Goal: Task Accomplishment & Management: Complete application form

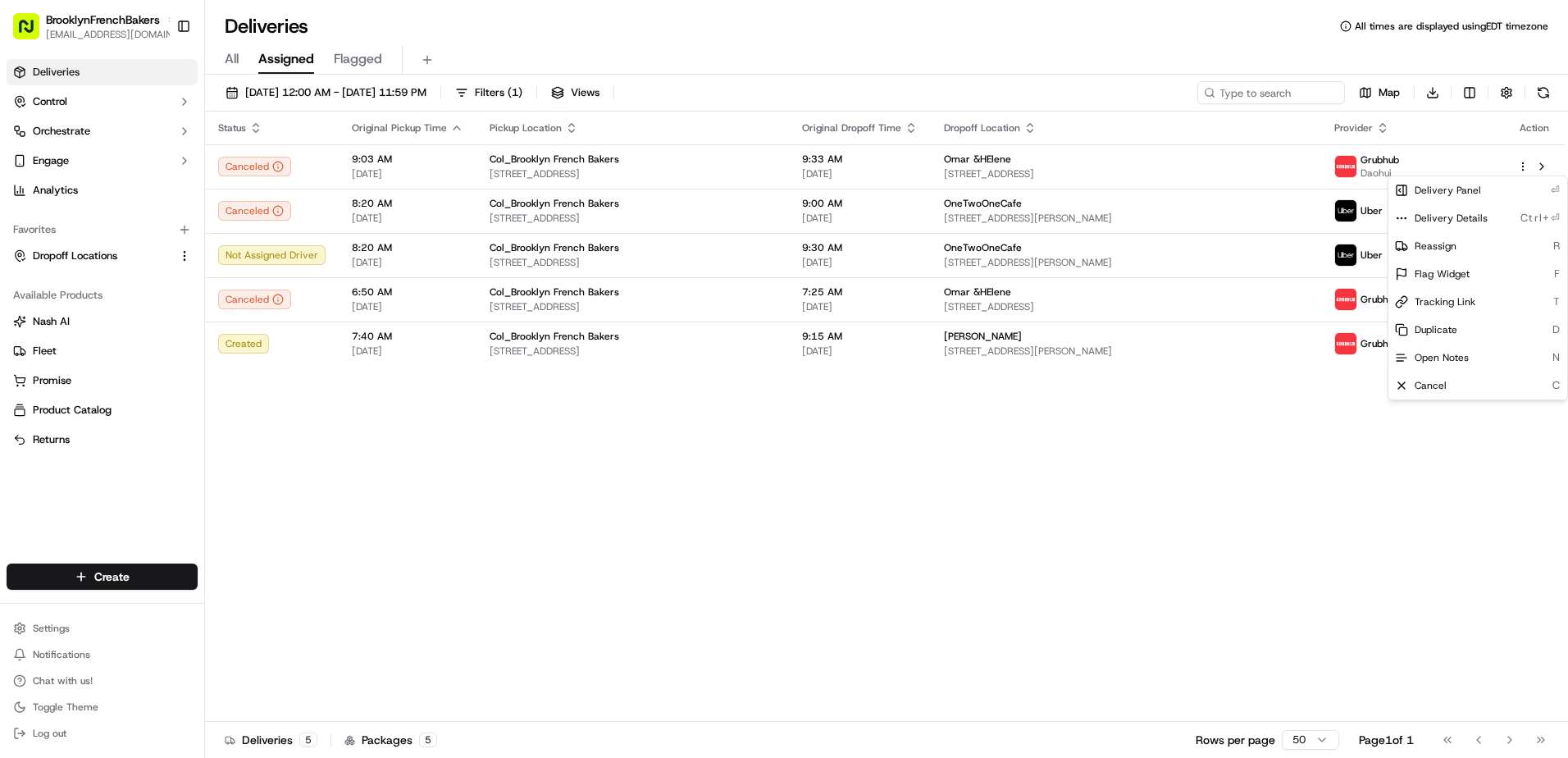
click at [125, 576] on html "BrooklynFrenchBakers [EMAIL_ADDRESS][DOMAIN_NAME] Toggle Sidebar Deliveries Con…" at bounding box center [784, 379] width 1568 height 758
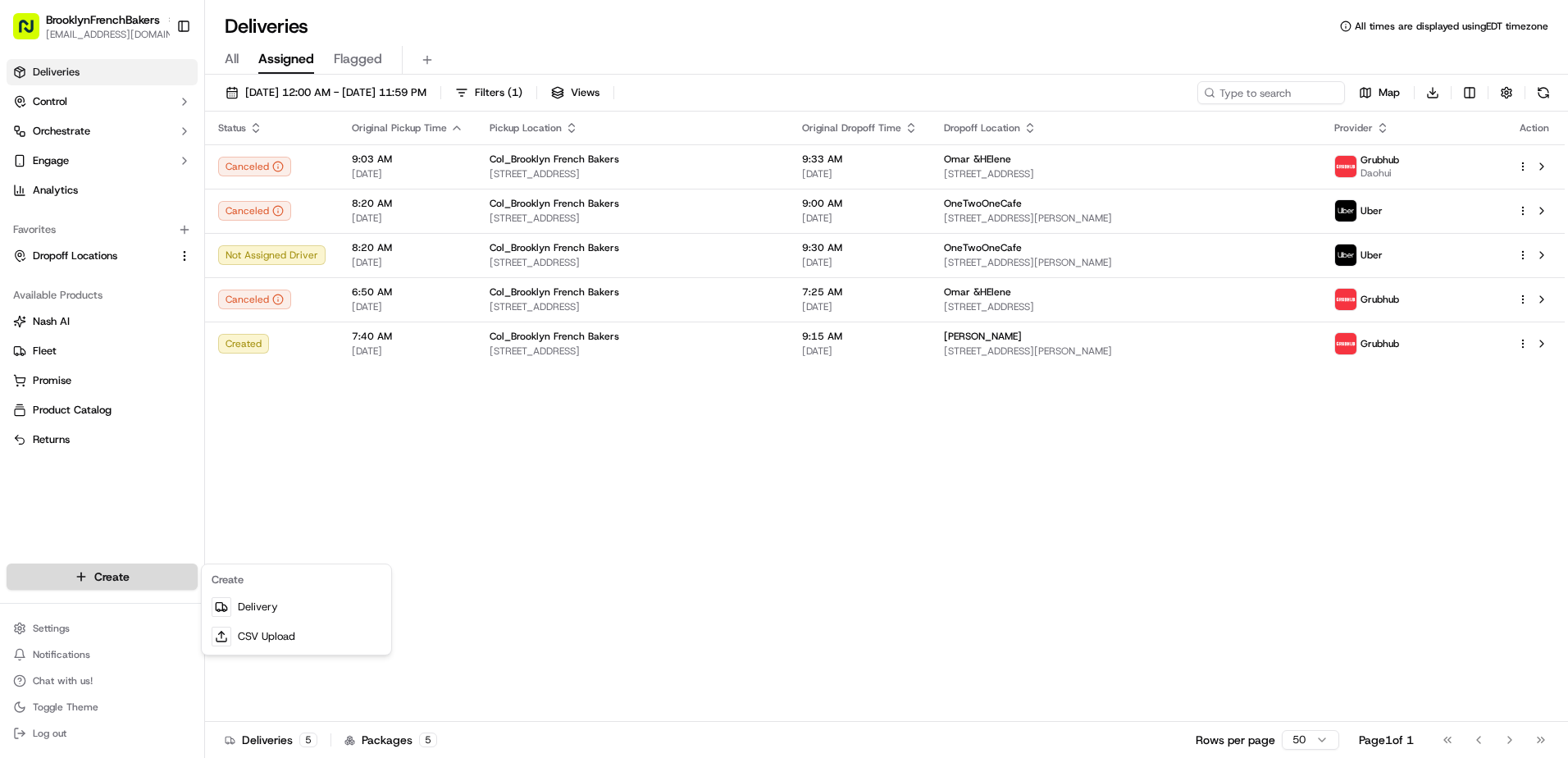
click at [85, 577] on html "BrooklynFrenchBakers [EMAIL_ADDRESS][DOMAIN_NAME] Toggle Sidebar Deliveries Con…" at bounding box center [784, 379] width 1568 height 758
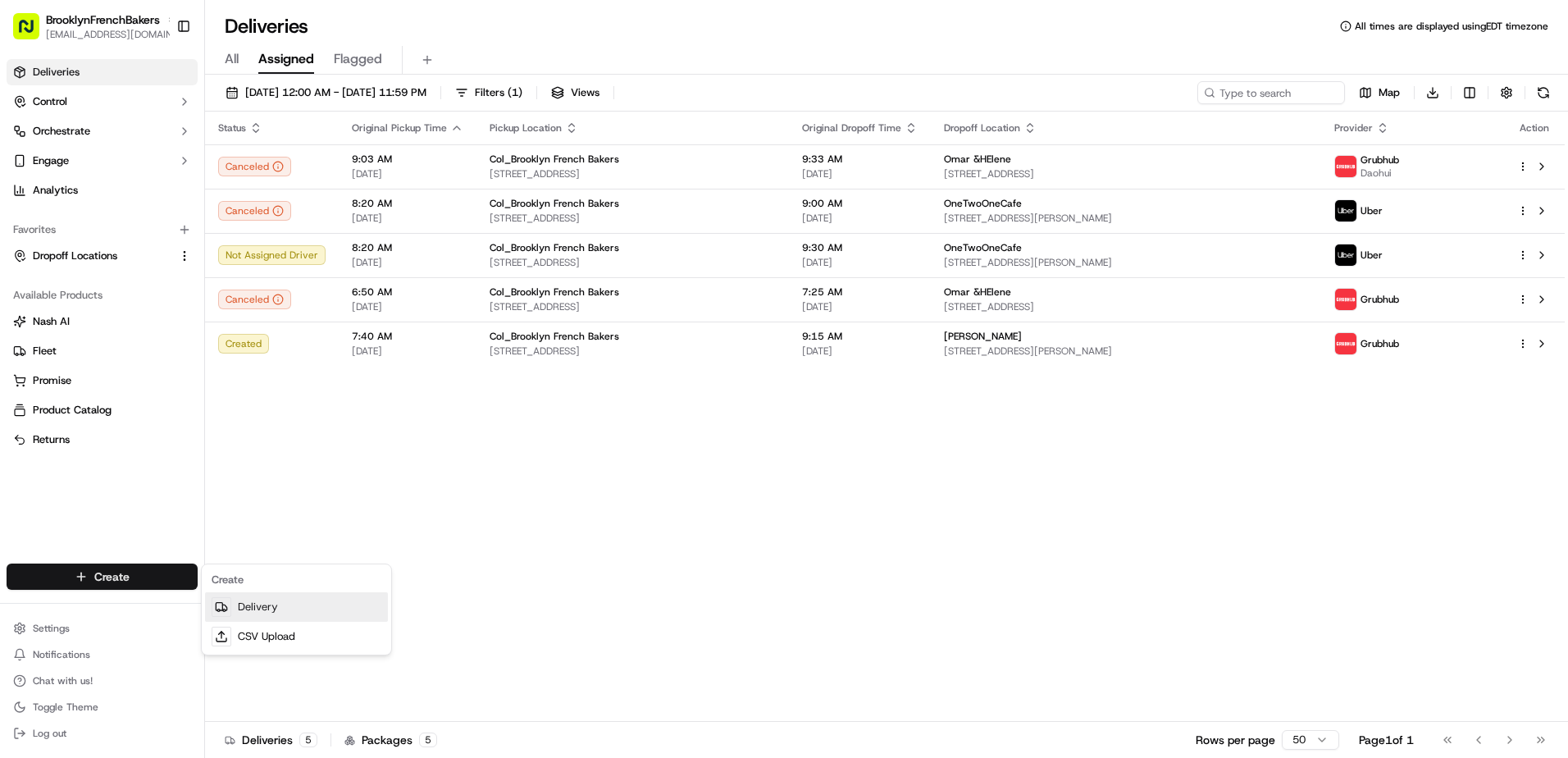
click at [266, 619] on link "Delivery" at bounding box center [296, 607] width 183 height 30
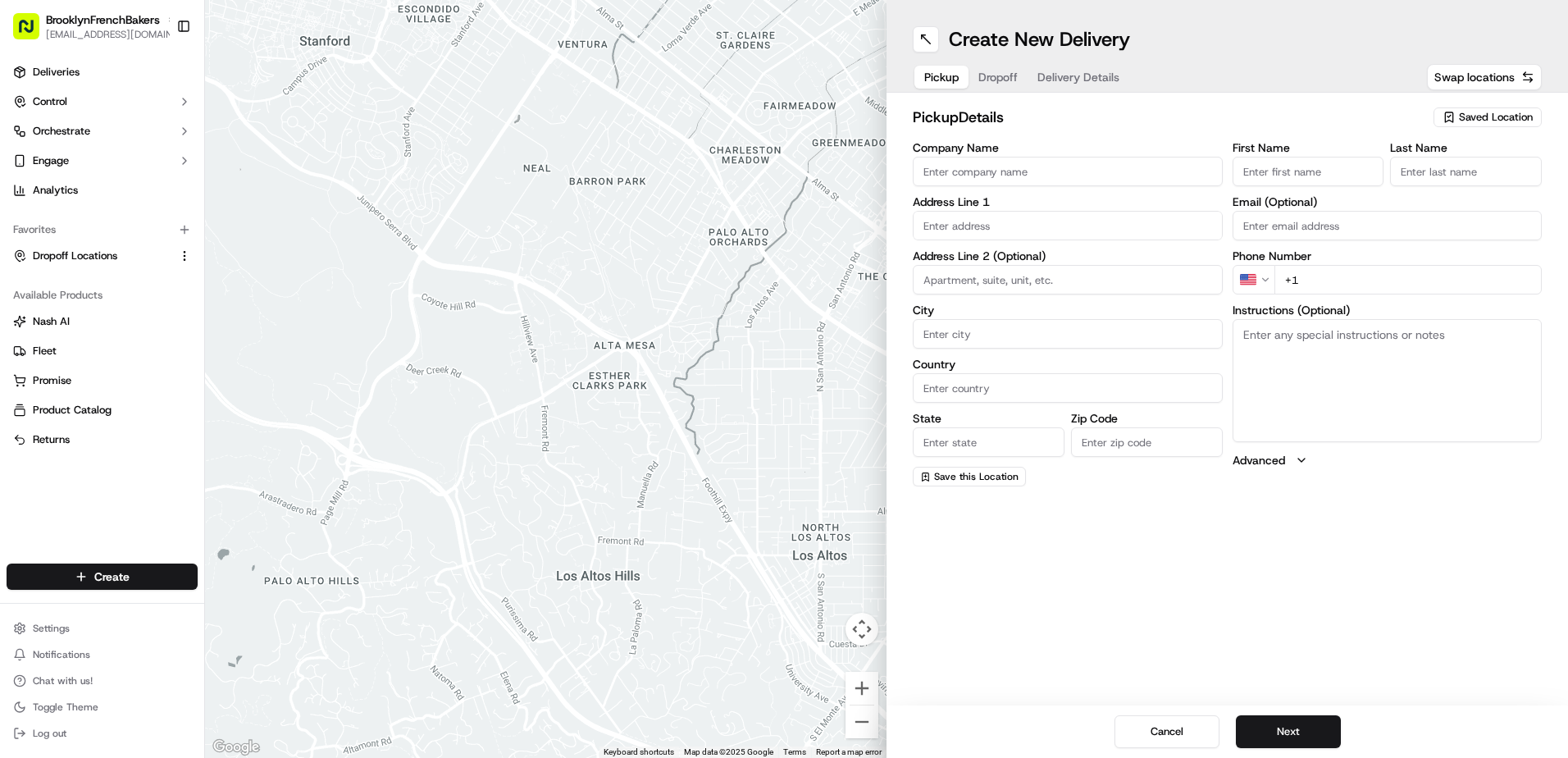
click at [1478, 119] on span "Saved Location" at bounding box center [1495, 117] width 73 height 15
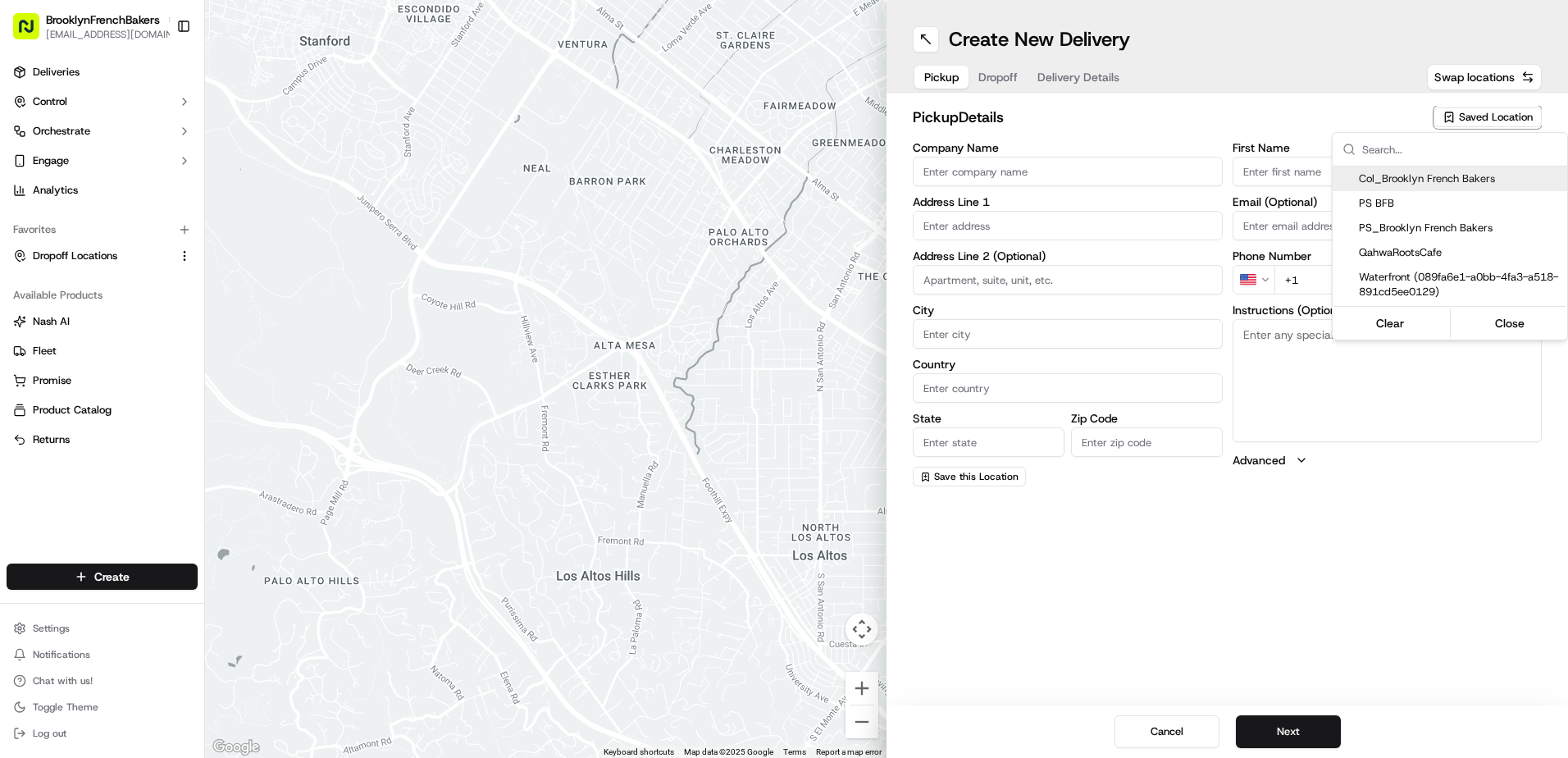
click at [1451, 182] on span "Col_Brooklyn French Bakers" at bounding box center [1460, 178] width 202 height 15
type input "Col_Brooklyn French Bakers"
type input "[STREET_ADDRESS]"
type input "[GEOGRAPHIC_DATA]"
type input "US"
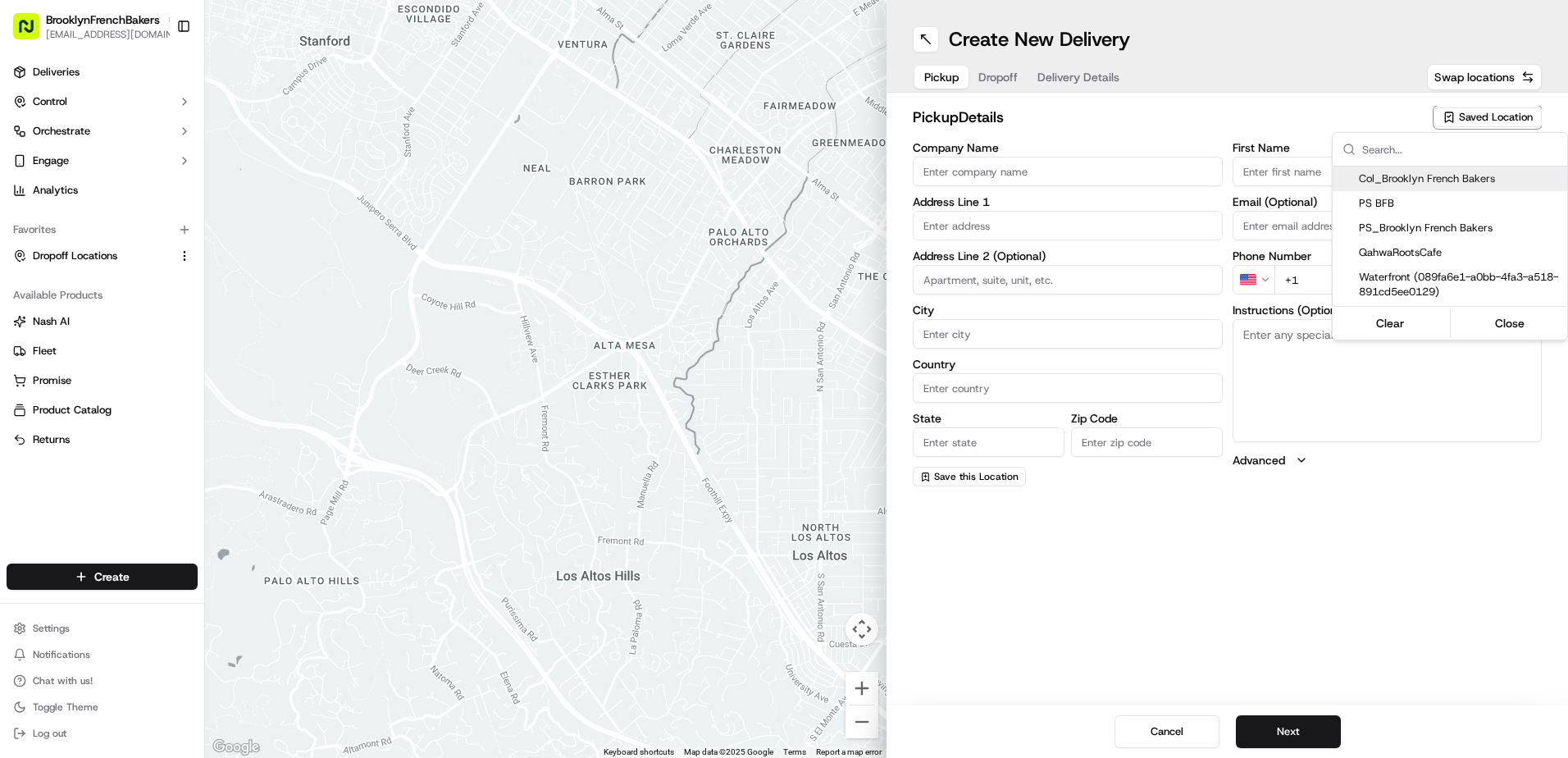
type input "NY"
type input "11231"
type input "BFB"
type input "Bakery"
type input "[PHONE_NUMBER]"
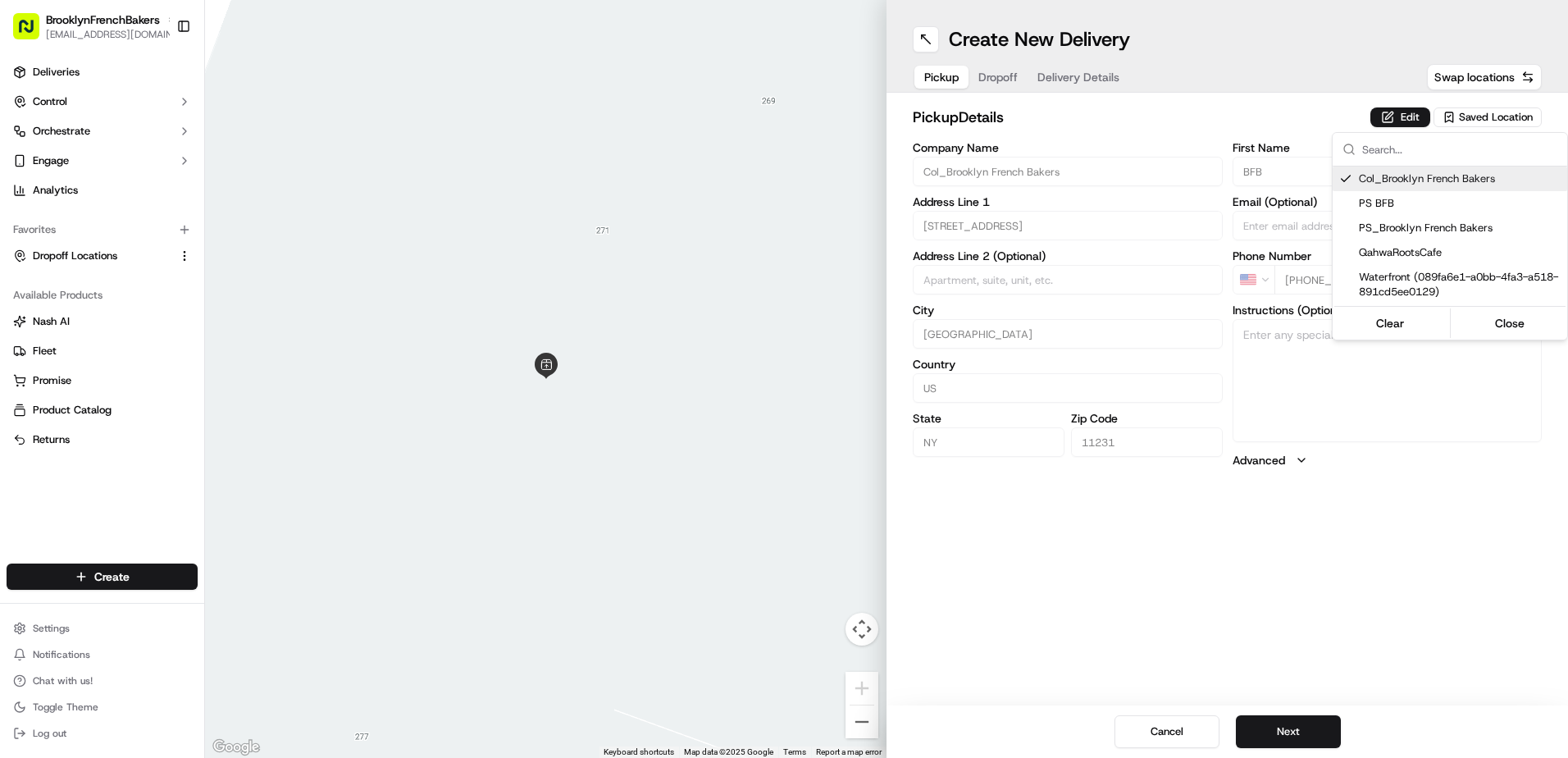
click at [1014, 74] on html "BrooklynFrenchBakers [EMAIL_ADDRESS][DOMAIN_NAME] Toggle Sidebar Deliveries Con…" at bounding box center [784, 379] width 1568 height 758
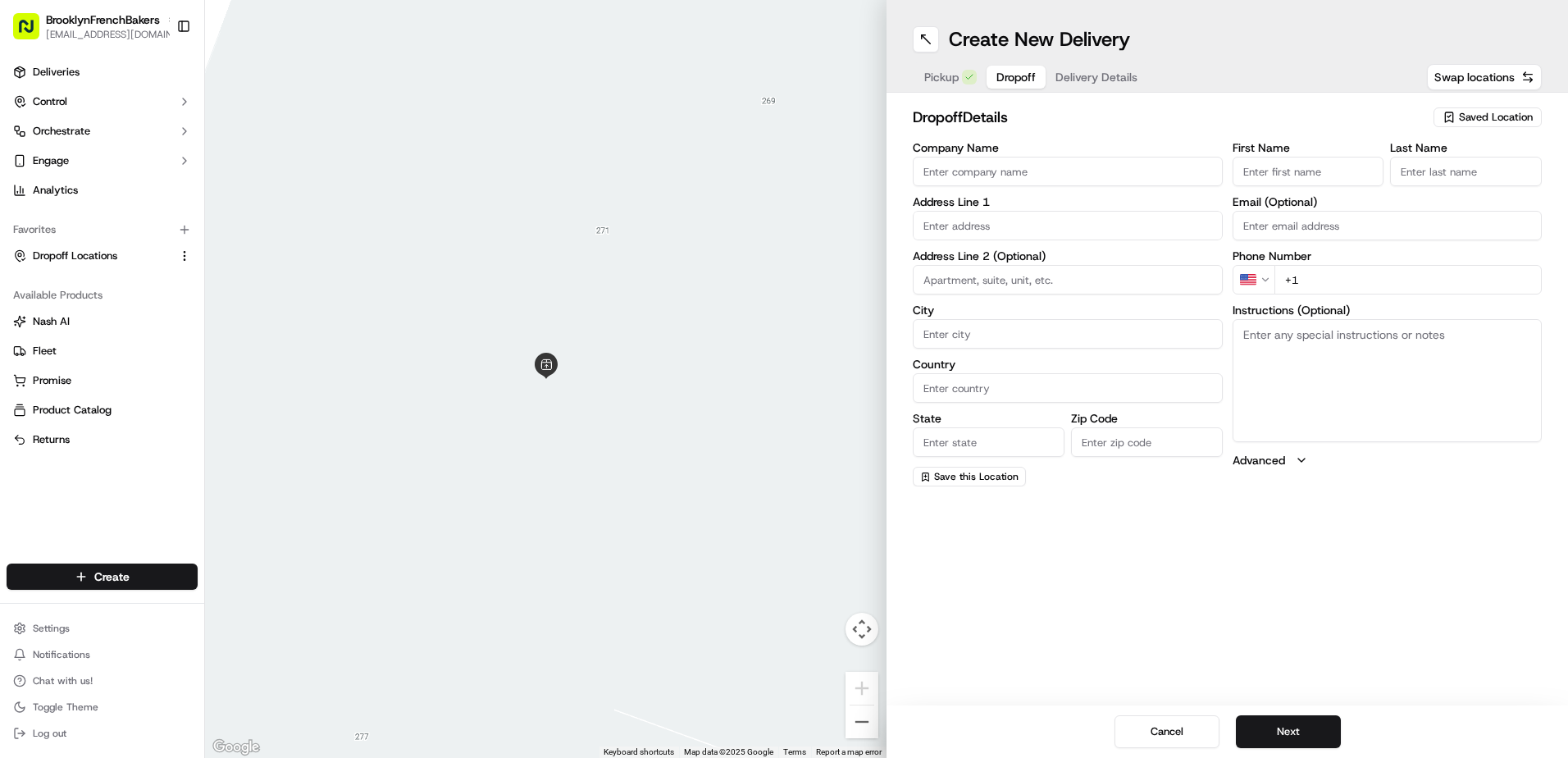
click at [1014, 74] on span "Dropoff" at bounding box center [1016, 76] width 40 height 16
click at [1492, 111] on span "Saved Location" at bounding box center [1495, 117] width 73 height 15
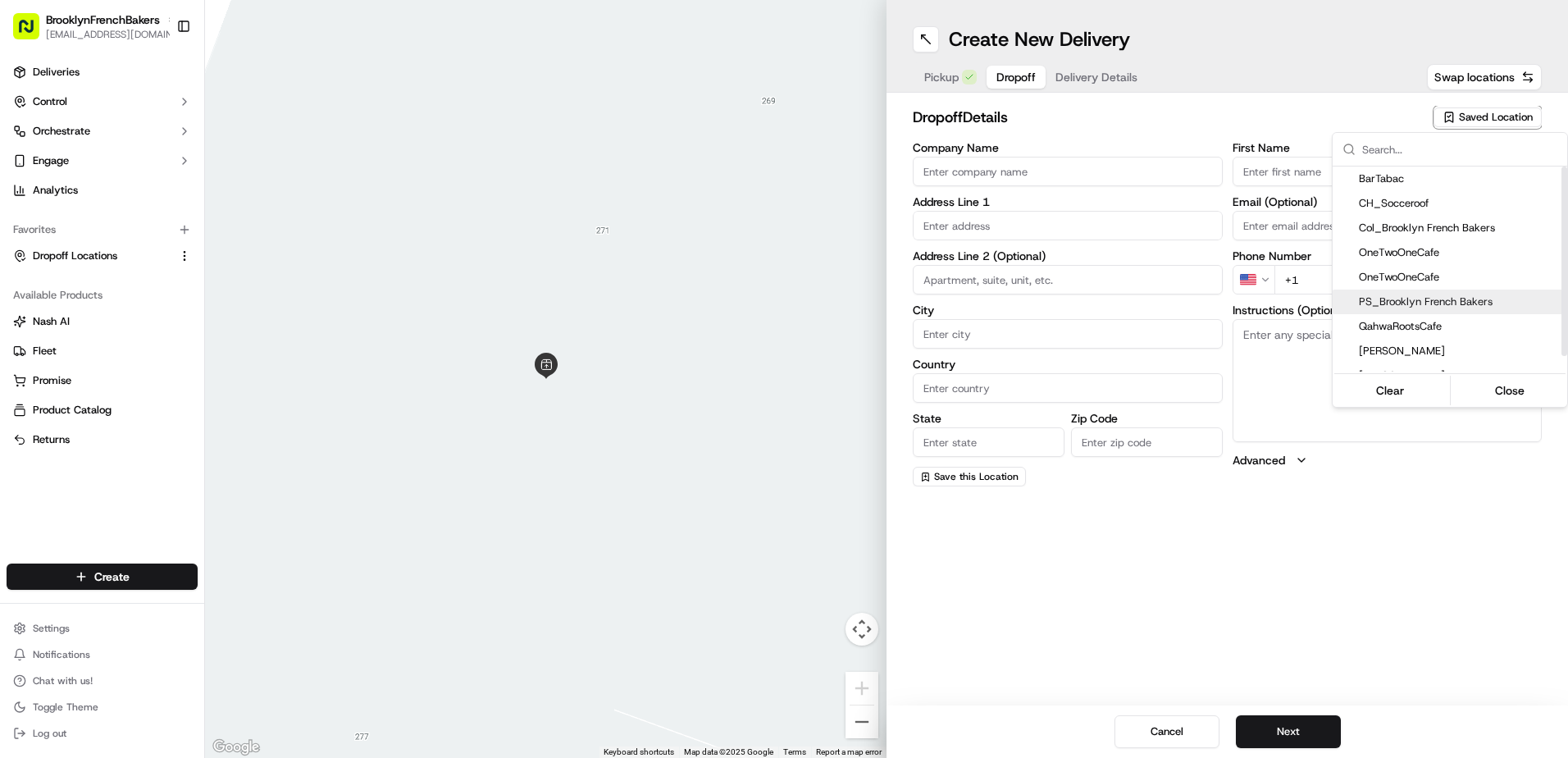
click at [1375, 299] on span "PS_Brooklyn French Bakers" at bounding box center [1460, 302] width 202 height 15
type input "PS_Brooklyn French Bakers"
type input "[STREET_ADDRESS]"
type input "[GEOGRAPHIC_DATA]"
type input "US"
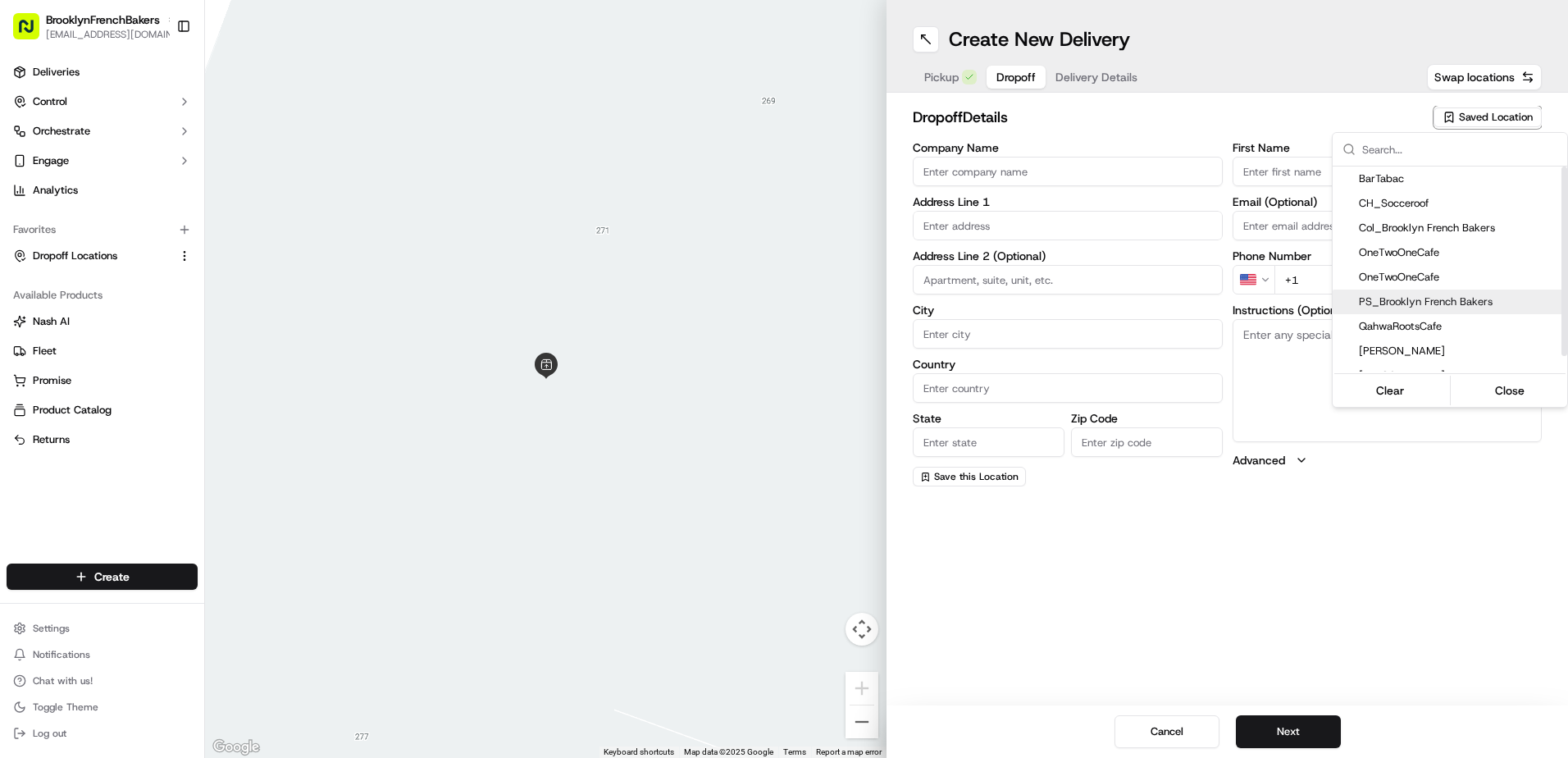
type input "NY"
type input "11215"
type input "BFB"
type input "PSlope"
type input "[PHONE_NUMBER]"
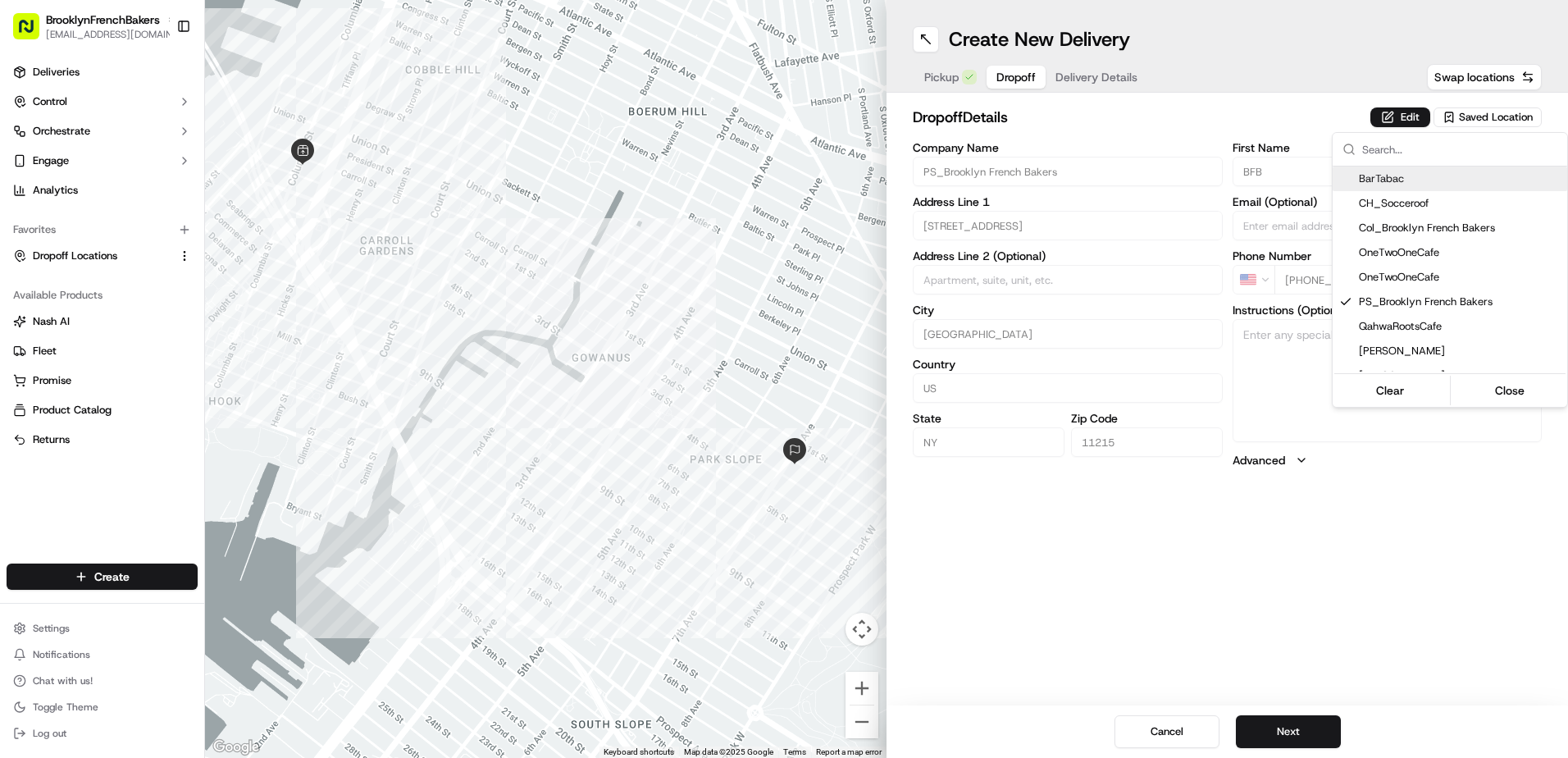
click at [1123, 75] on html "BrooklynFrenchBakers [EMAIL_ADDRESS][DOMAIN_NAME] Toggle Sidebar Deliveries Con…" at bounding box center [784, 379] width 1568 height 758
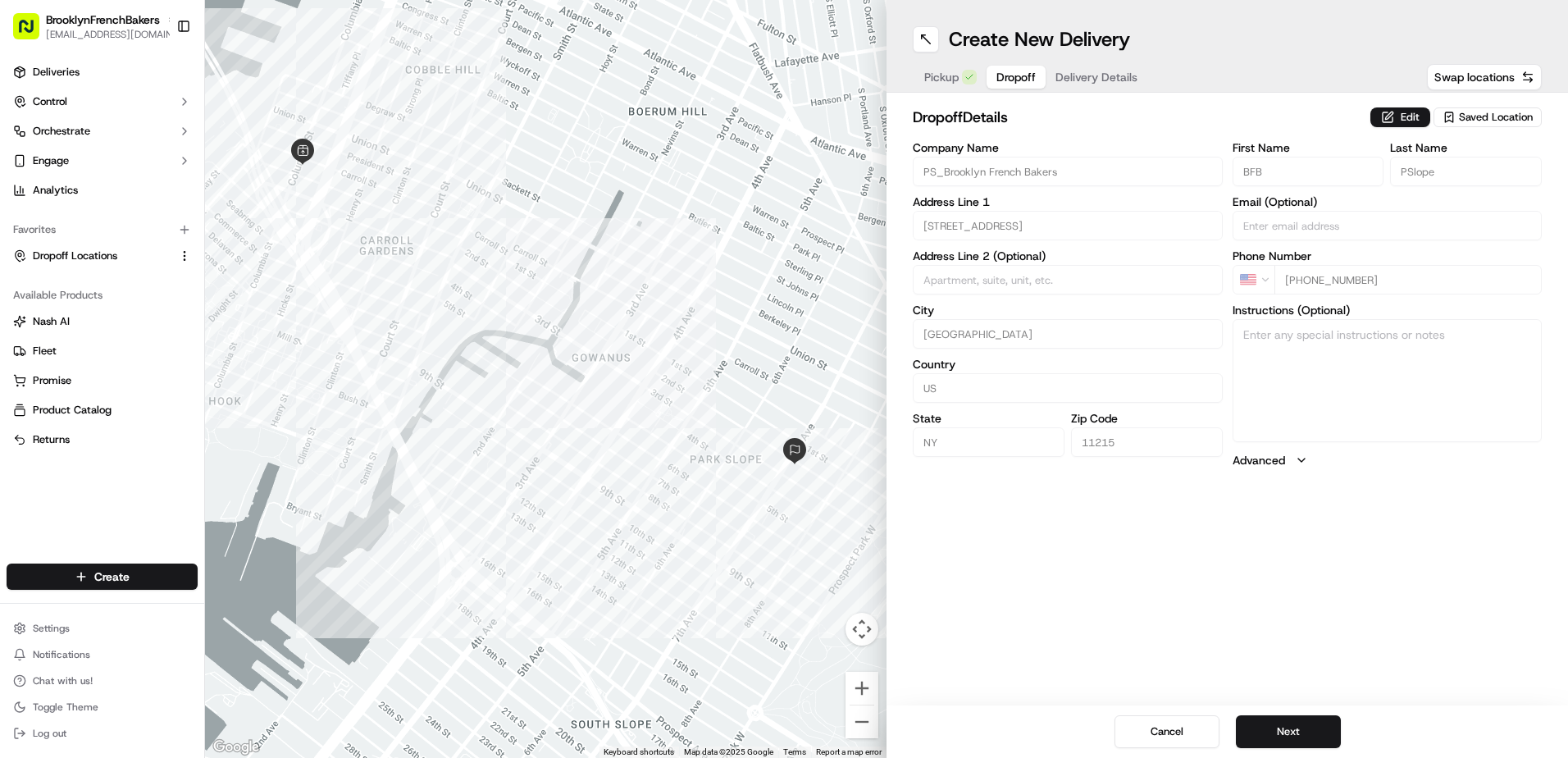
click at [1123, 75] on span "Delivery Details" at bounding box center [1096, 76] width 82 height 16
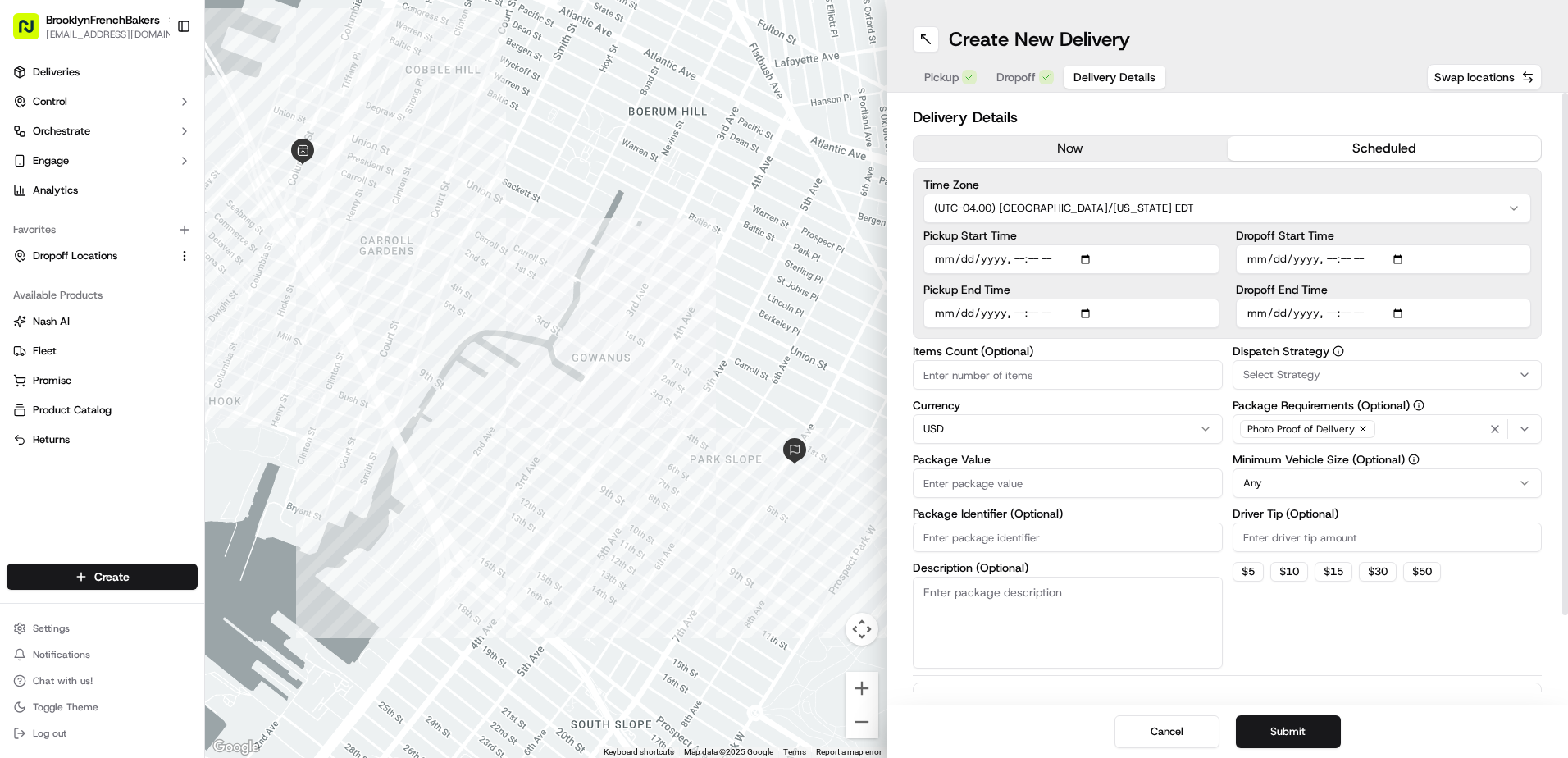
click at [1420, 147] on button "scheduled" at bounding box center [1384, 148] width 314 height 24
click at [1094, 257] on input "Pickup Start Time" at bounding box center [1071, 259] width 296 height 30
type input "[DATE]T11:15"
click at [1409, 263] on input "Dropoff Start Time" at bounding box center [1384, 259] width 296 height 30
click at [1405, 259] on input "Dropoff Start Time" at bounding box center [1384, 259] width 296 height 30
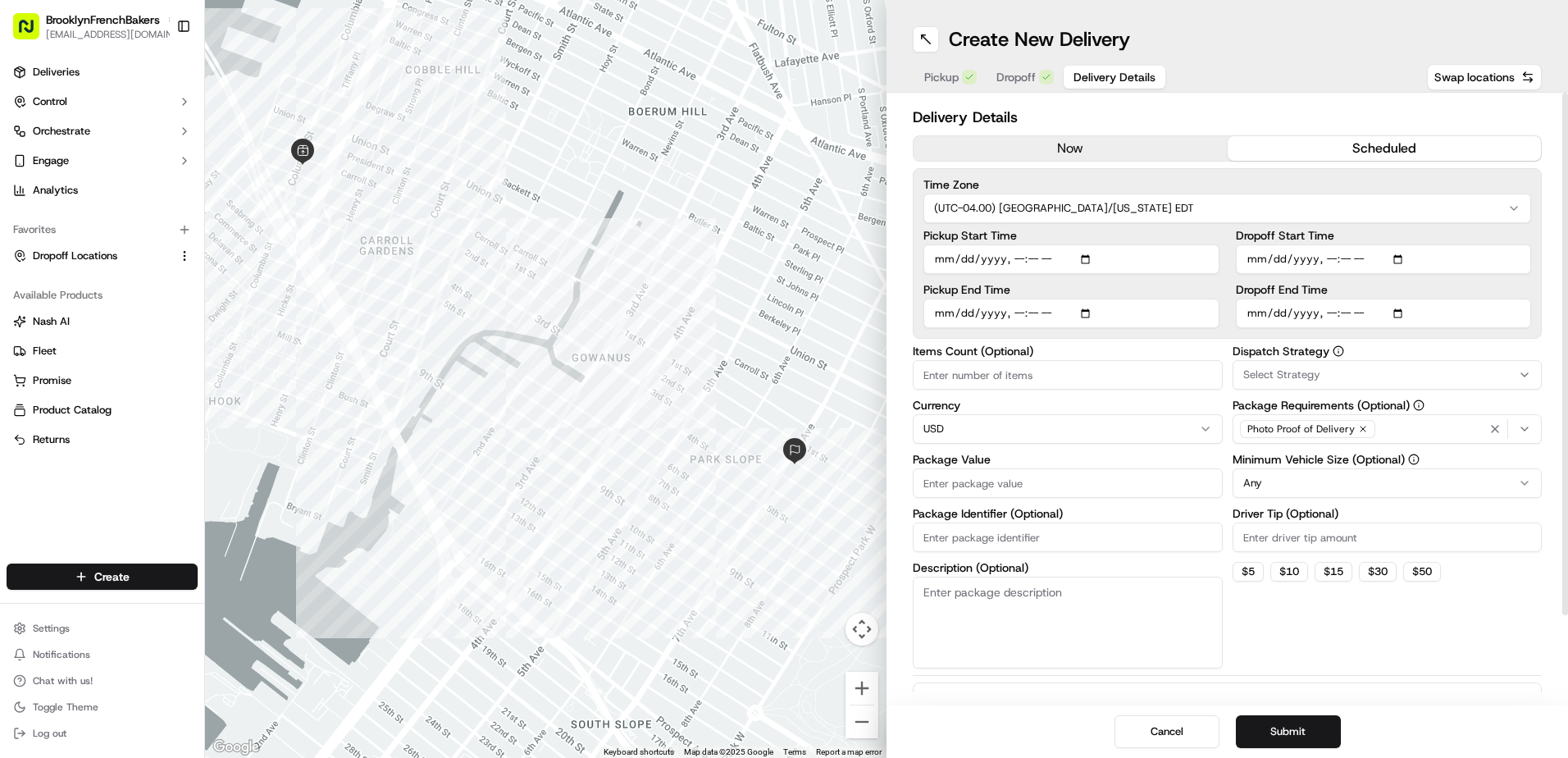
type input "[DATE]T11:08"
click at [1499, 241] on label "Dropoff Start Time" at bounding box center [1384, 236] width 296 height 12
click at [1499, 245] on input "Dropoff Start Time" at bounding box center [1384, 259] width 296 height 30
click at [1405, 308] on input "Dropoff End Time" at bounding box center [1384, 313] width 296 height 30
type input "[DATE]T12:15"
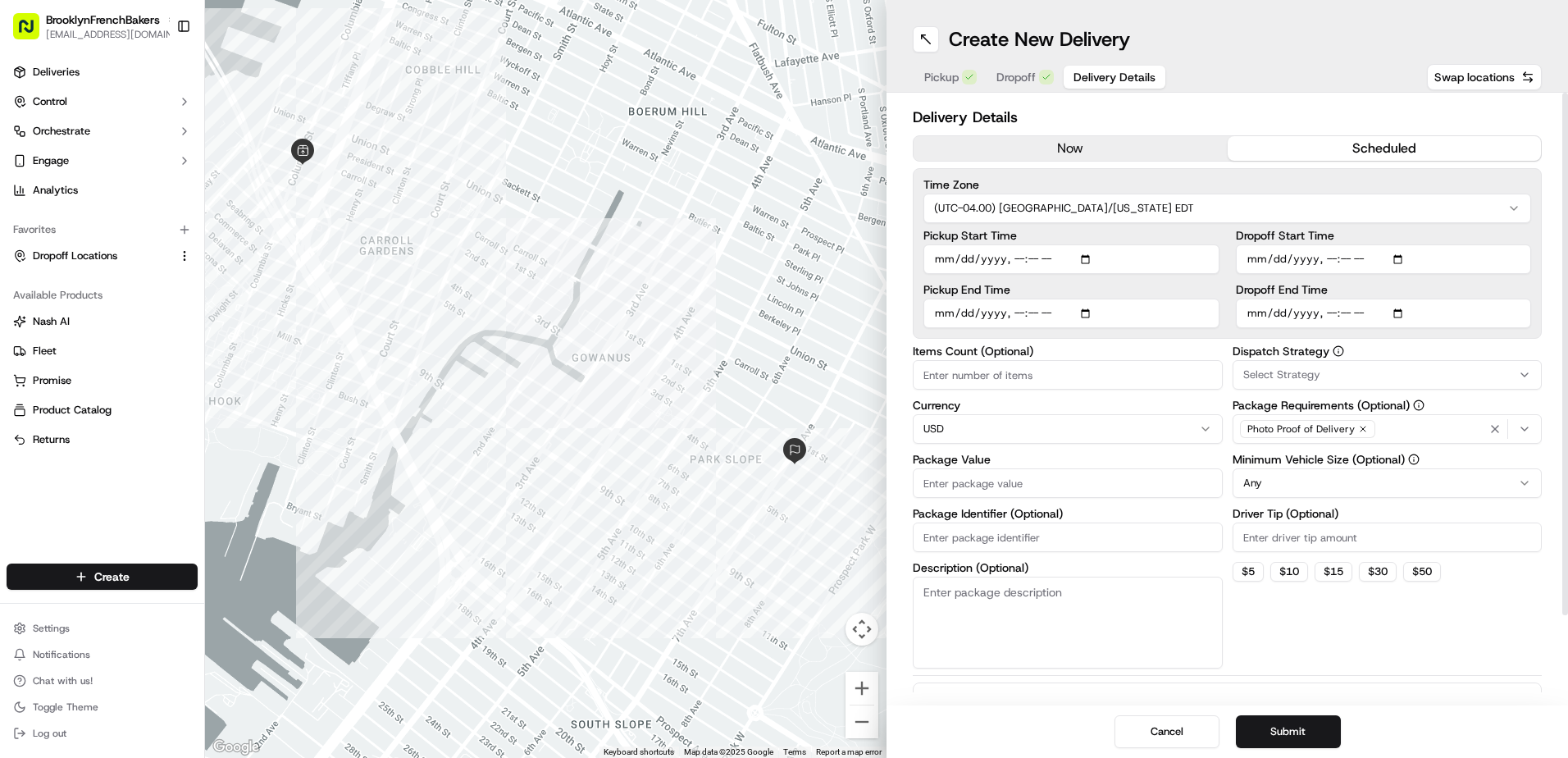
click at [1346, 256] on input "Dropoff Start Time" at bounding box center [1384, 259] width 296 height 30
click at [1403, 264] on input "Dropoff Start Time" at bounding box center [1384, 259] width 296 height 30
type input "[DATE]T11:50"
click at [1439, 635] on div "Dispatch Strategy Select Strategy Package Requirements (Optional) Photo Proof o…" at bounding box center [1387, 507] width 310 height 323
click at [1294, 484] on html "BrooklynFrenchBakers [EMAIL_ADDRESS][DOMAIN_NAME] Toggle Sidebar Deliveries Con…" at bounding box center [784, 379] width 1568 height 758
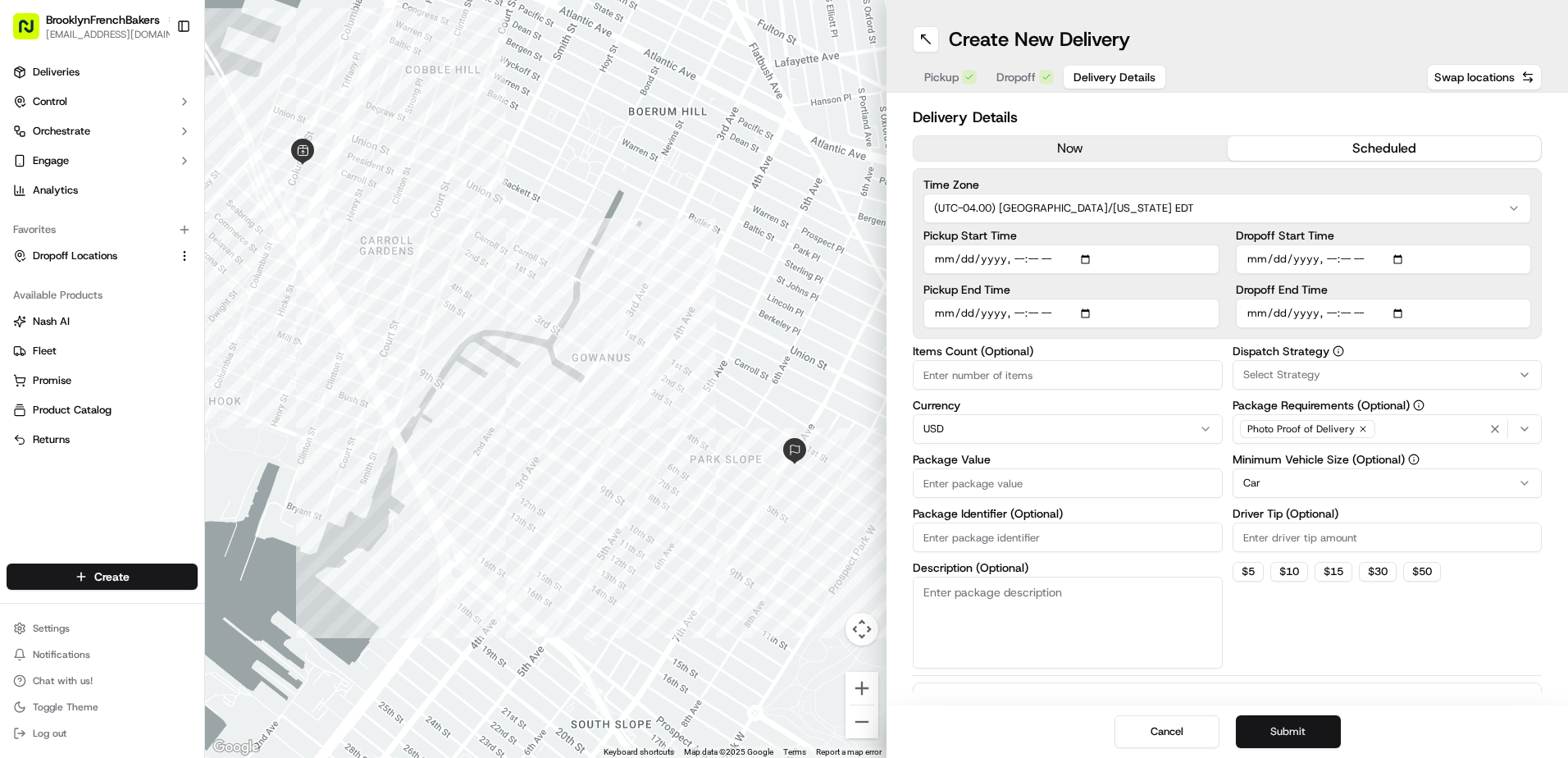
click at [1293, 735] on button "Submit" at bounding box center [1289, 732] width 105 height 33
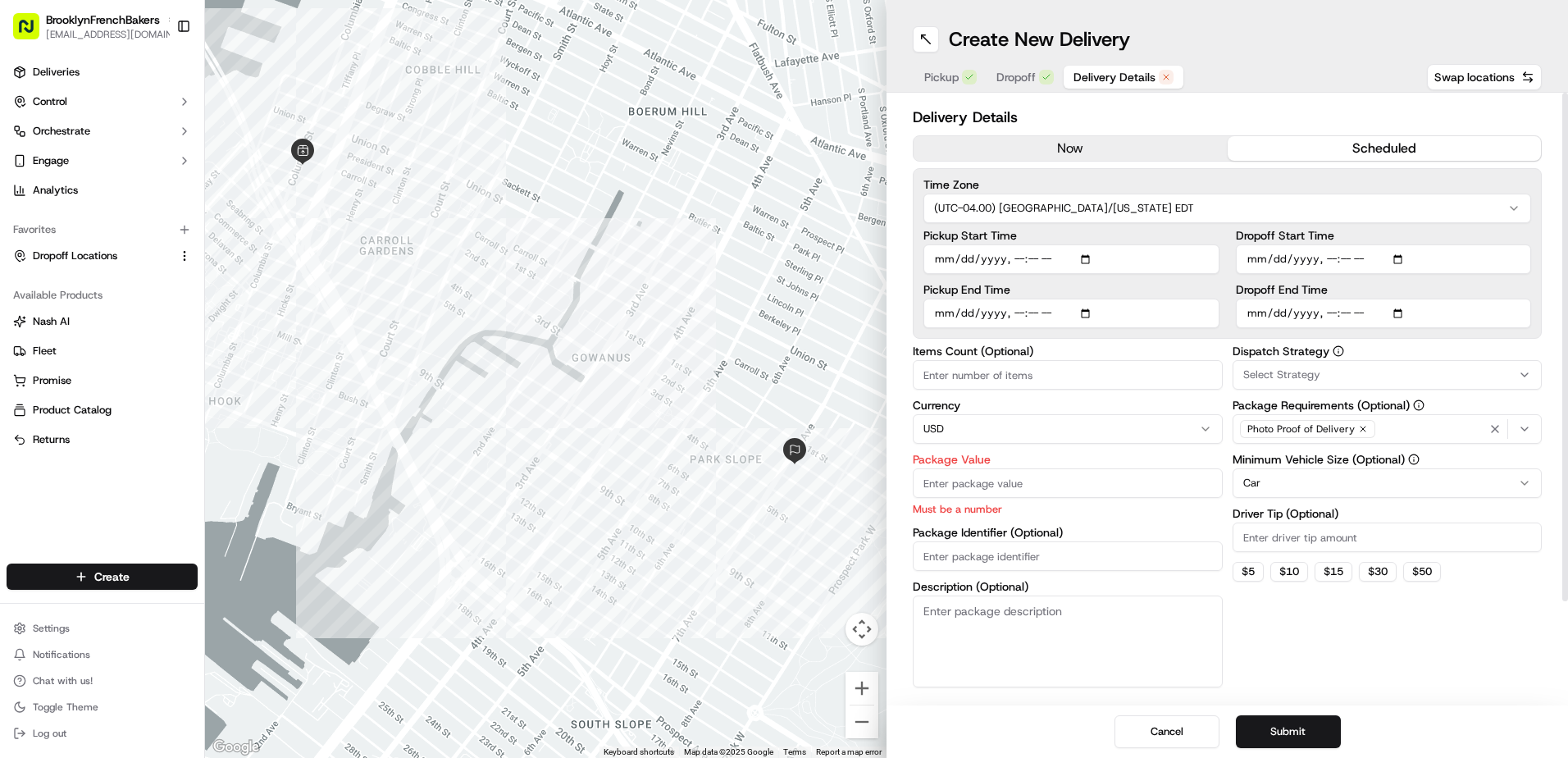
click at [1117, 482] on input "Package Value" at bounding box center [1067, 482] width 310 height 30
type input "300"
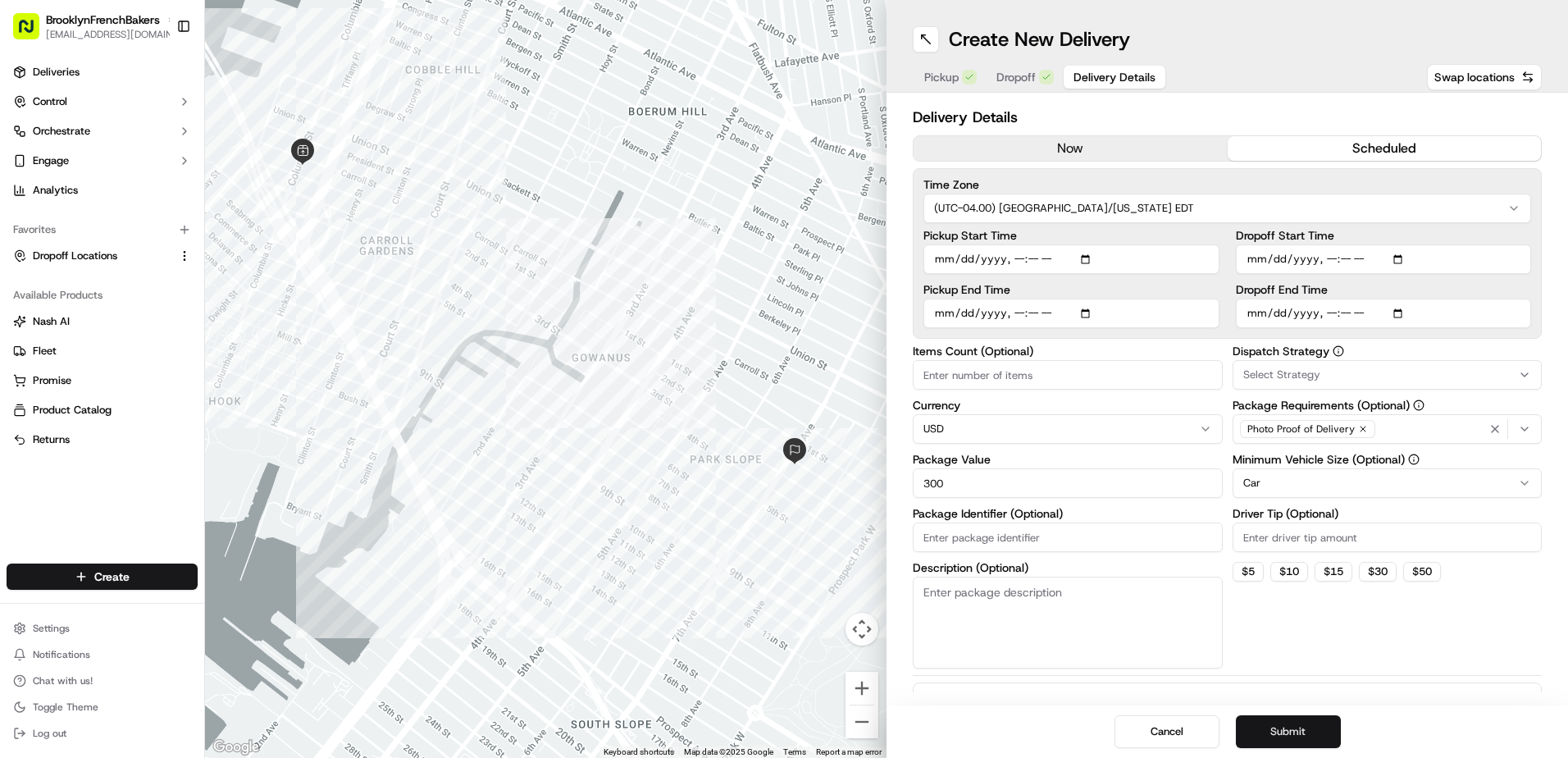
click at [1315, 733] on button "Submit" at bounding box center [1289, 732] width 105 height 33
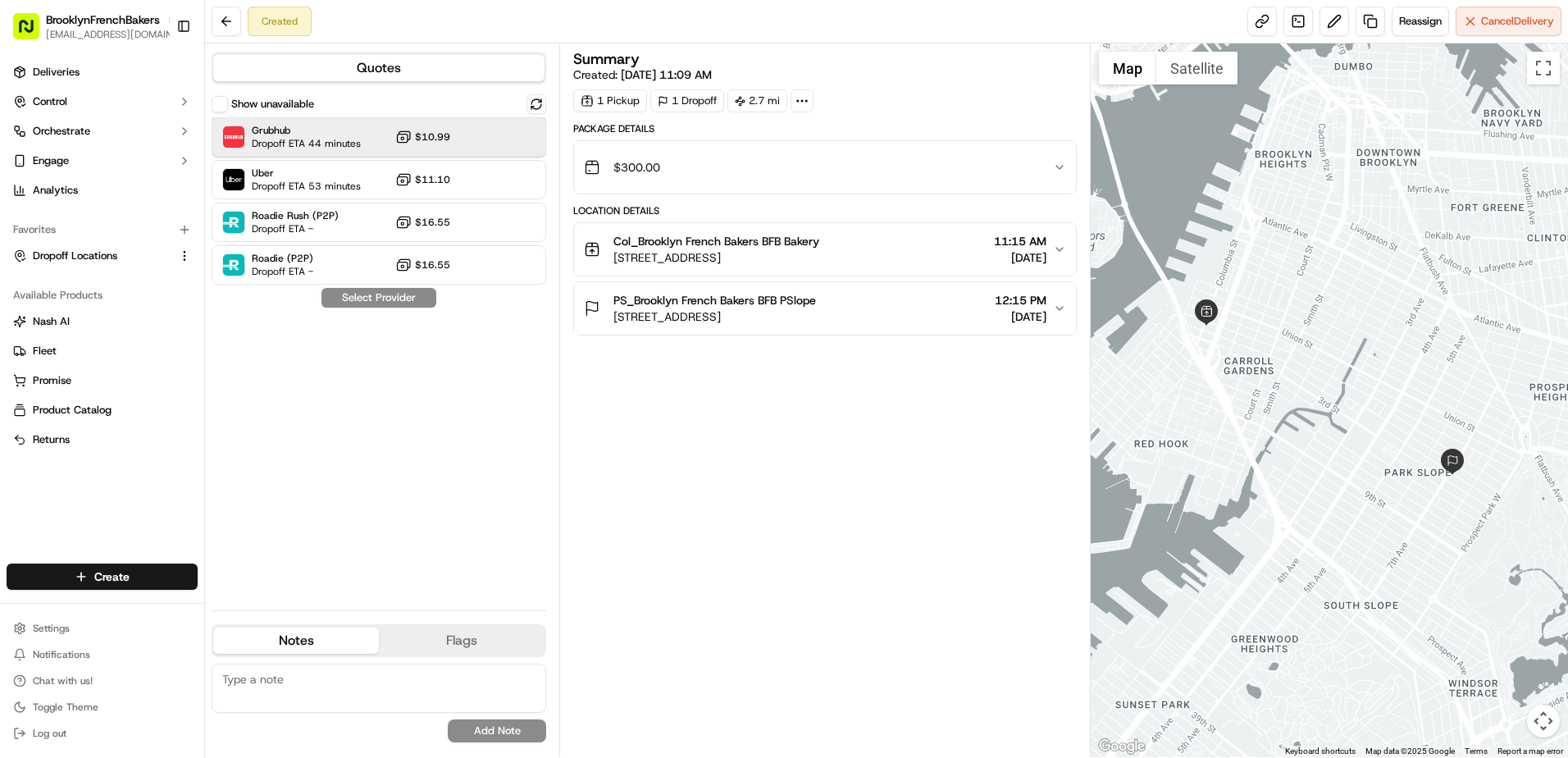
click at [499, 128] on div at bounding box center [496, 137] width 19 height 19
click at [490, 174] on div at bounding box center [496, 180] width 19 height 19
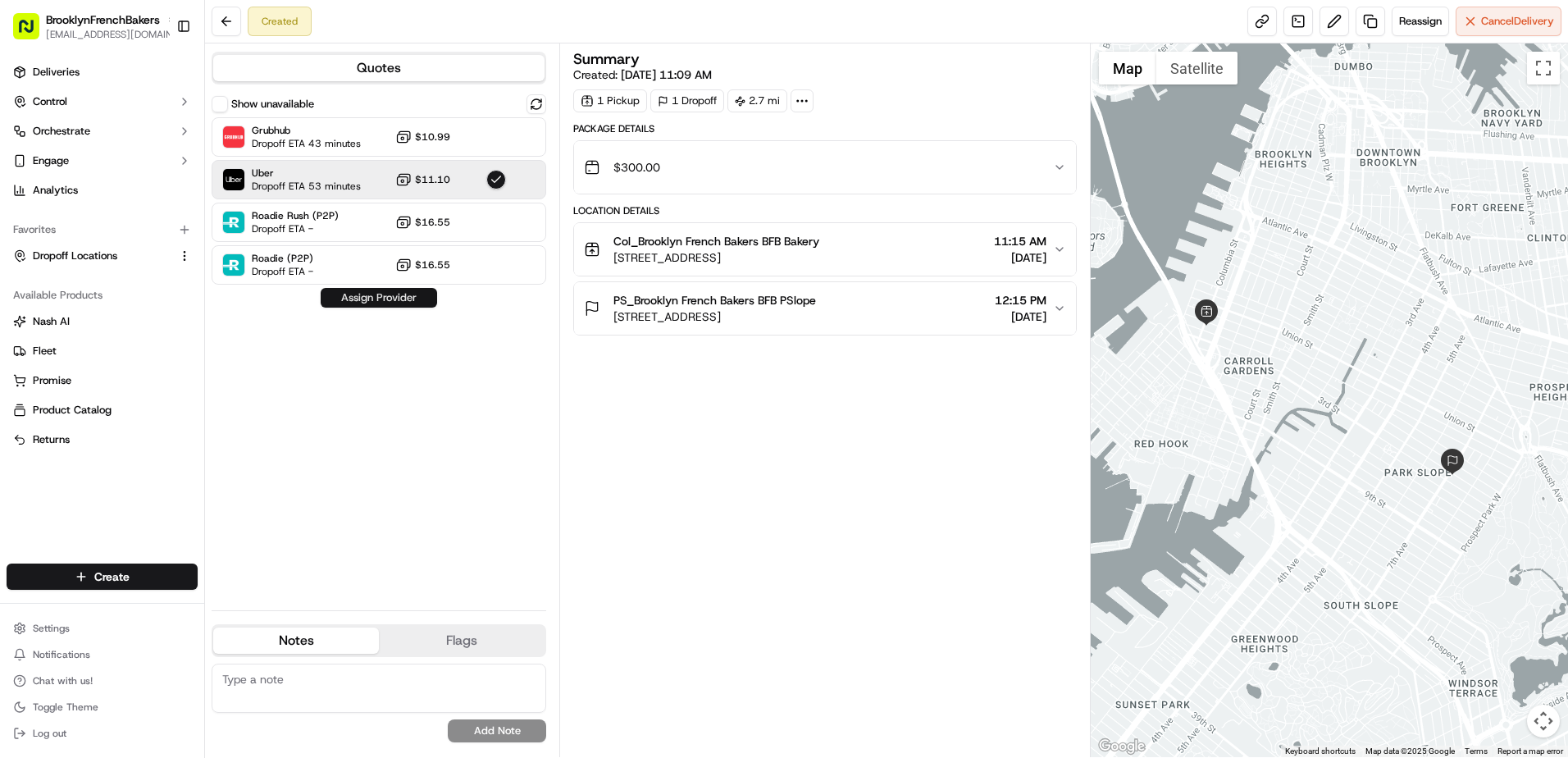
click at [405, 297] on button "Assign Provider" at bounding box center [379, 298] width 116 height 19
